Goal: Transaction & Acquisition: Purchase product/service

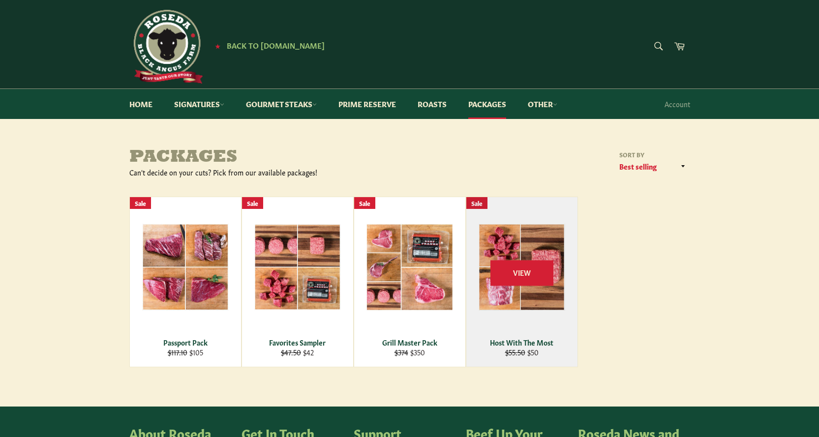
click at [509, 249] on div "View" at bounding box center [521, 282] width 111 height 170
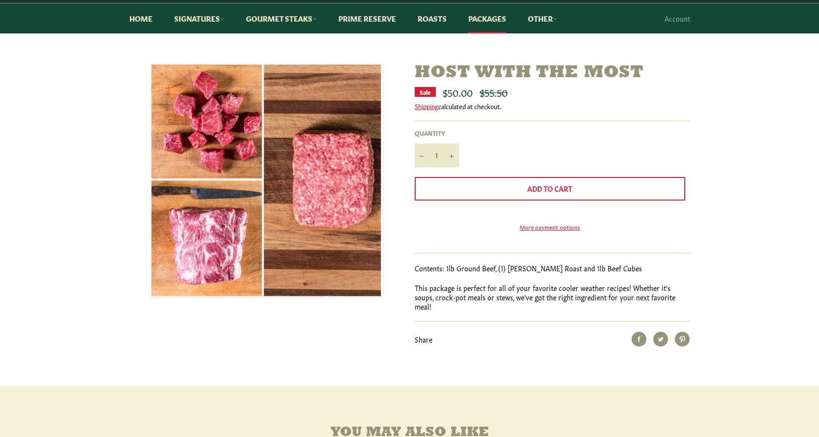
scroll to position [98, 0]
